Goal: Communication & Community: Answer question/provide support

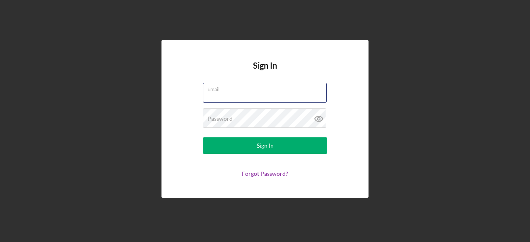
type input "a"
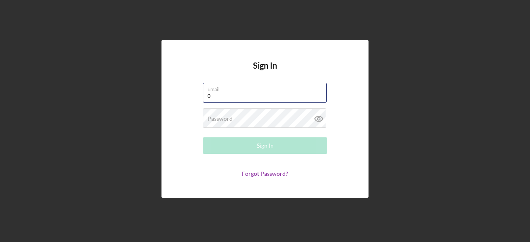
type input "[EMAIL_ADDRESS][DOMAIN_NAME]"
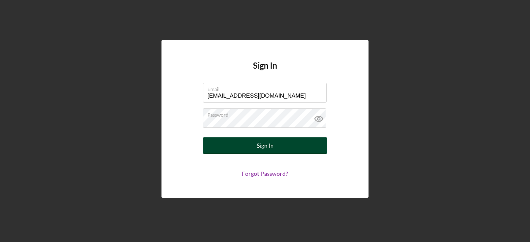
click at [272, 146] on div "Sign In" at bounding box center [265, 145] width 17 height 17
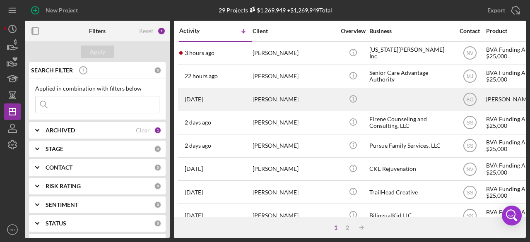
click at [303, 94] on div "[PERSON_NAME]" at bounding box center [294, 100] width 83 height 22
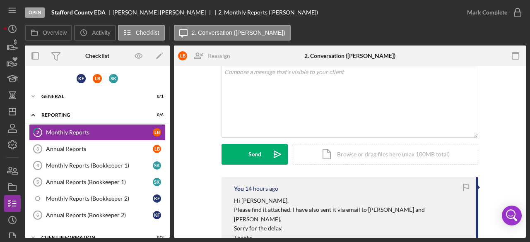
scroll to position [43, 0]
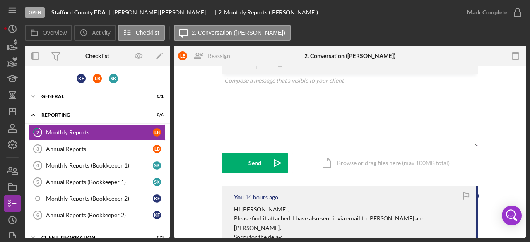
click at [239, 116] on div "v Color teal Color pink Remove color Add row above Add row below Add column bef…" at bounding box center [350, 110] width 256 height 72
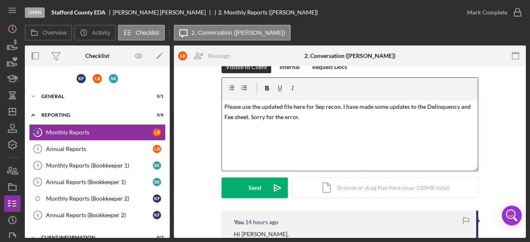
scroll to position [11, 0]
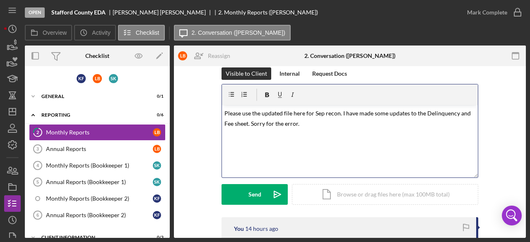
click at [222, 110] on div "v Color teal Color pink Remove color Add row above Add row below Add column bef…" at bounding box center [350, 141] width 256 height 72
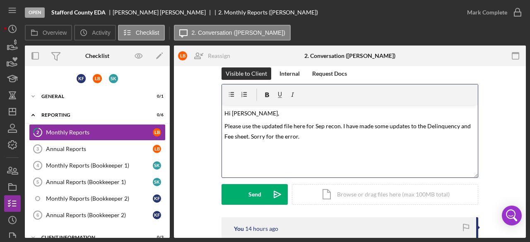
click at [308, 123] on span "Please use the updated file here for Sep recon. I have made some updates to the…" at bounding box center [348, 132] width 248 height 18
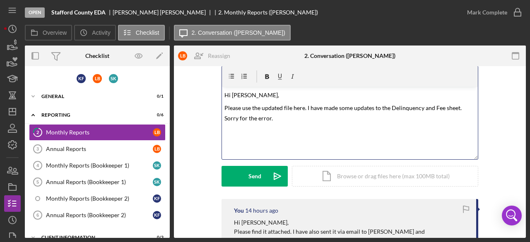
scroll to position [33, 0]
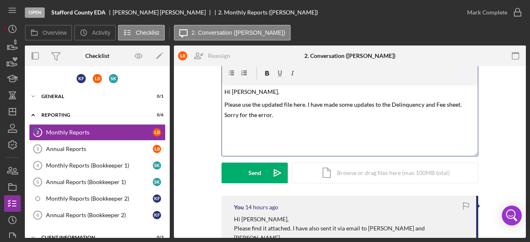
click at [284, 114] on p "Please use the updated file here. I have made some updates to the Delinquency a…" at bounding box center [349, 109] width 251 height 21
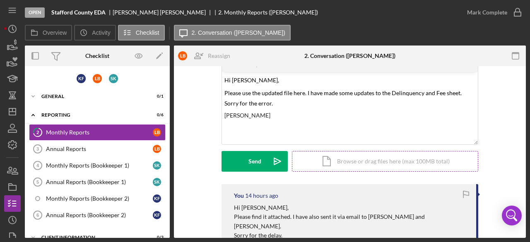
click at [346, 167] on div "Icon/Document Browse or drag files here (max 100MB total) Tap to choose files o…" at bounding box center [385, 161] width 186 height 21
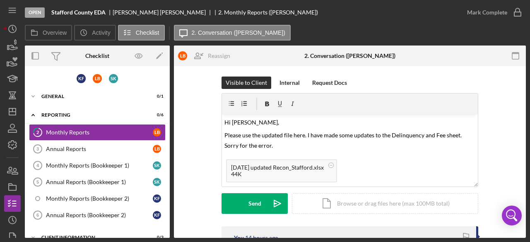
scroll to position [0, 0]
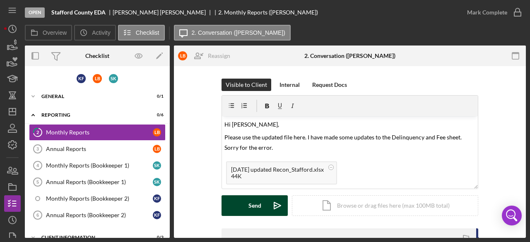
click at [240, 203] on button "Send Icon/icon-invite-send" at bounding box center [255, 205] width 66 height 21
